Goal: Check status

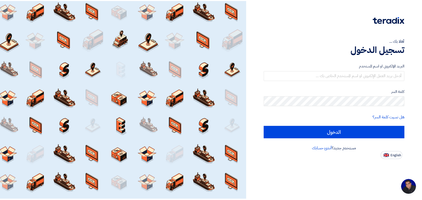
scroll to position [2, 0]
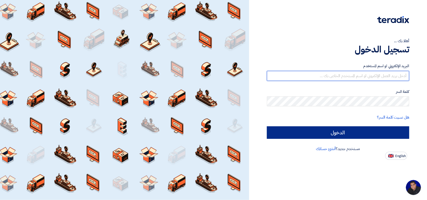
type input "[EMAIL_ADDRESS][DOMAIN_NAME]"
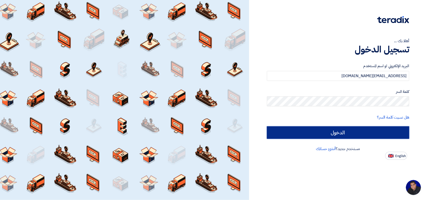
click at [287, 128] on input "الدخول" at bounding box center [338, 133] width 142 height 13
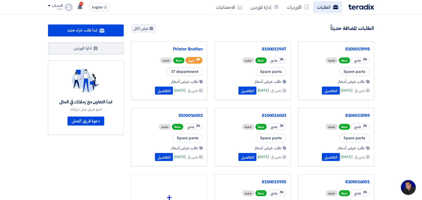
click at [318, 8] on link "الطلبات" at bounding box center [328, 7] width 29 height 12
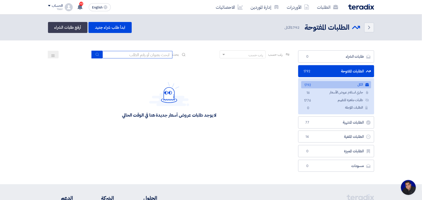
click at [152, 58] on input at bounding box center [138, 55] width 70 height 8
type input "8100015796"
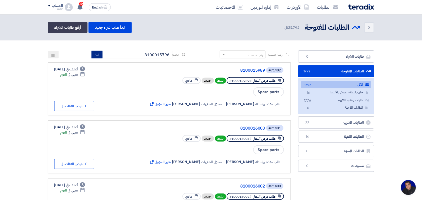
click at [97, 51] on button "submit" at bounding box center [97, 55] width 11 height 8
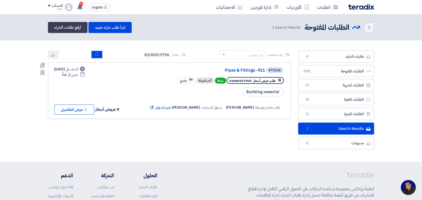
click at [84, 103] on div "Deadline أنشئت في [DATE] Deadline ينتهي في غداً 9 عروض أسعار Check details عرض …" at bounding box center [88, 91] width 69 height 48
click at [84, 108] on icon "Check details" at bounding box center [85, 109] width 5 height 5
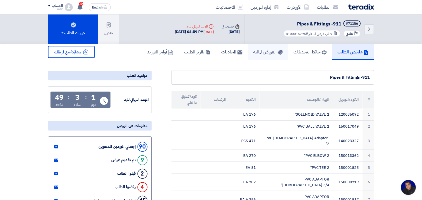
click at [254, 51] on h5 "العروض الماليه" at bounding box center [268, 52] width 29 height 6
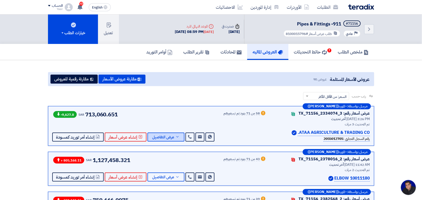
click at [173, 135] on button "عرض التفاصيل" at bounding box center [166, 137] width 37 height 9
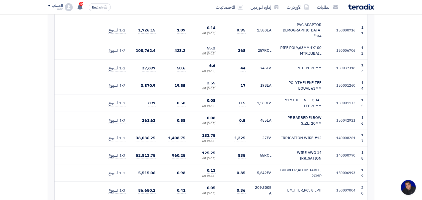
scroll to position [357, 0]
